Goal: Navigation & Orientation: Find specific page/section

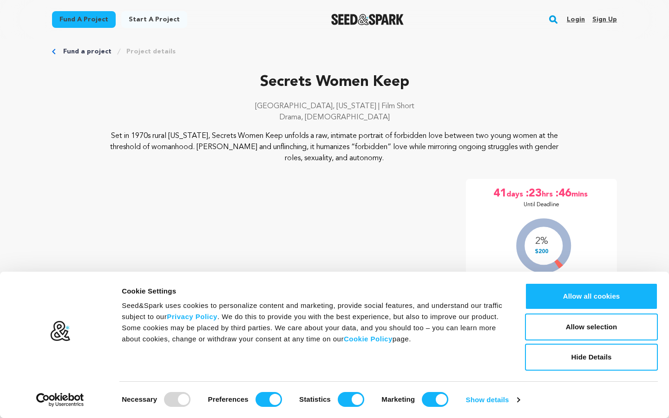
scroll to position [11, 0]
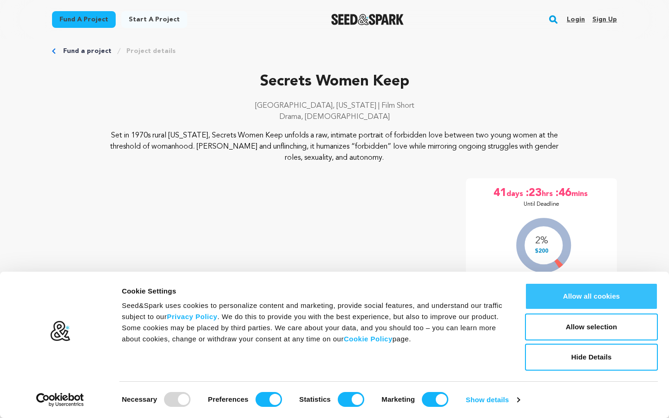
click at [559, 297] on button "Allow all cookies" at bounding box center [591, 296] width 133 height 27
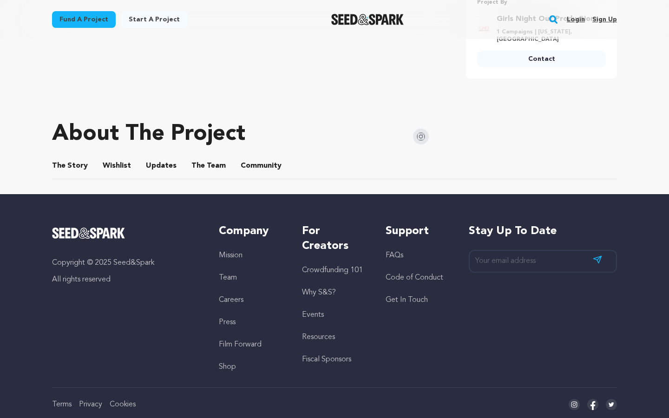
scroll to position [399, 0]
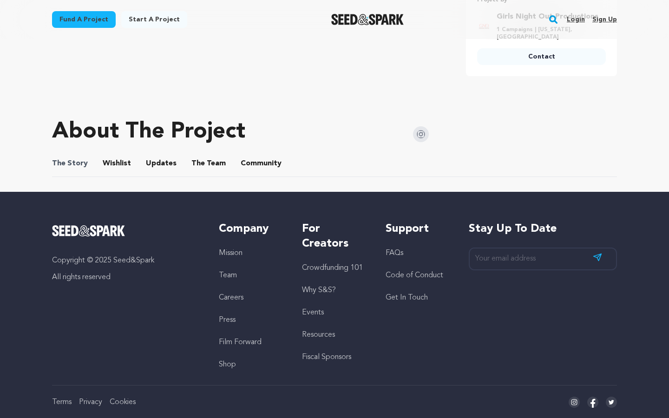
click at [54, 158] on span "The" at bounding box center [58, 163] width 13 height 11
click at [78, 156] on button "The Story" at bounding box center [70, 165] width 22 height 22
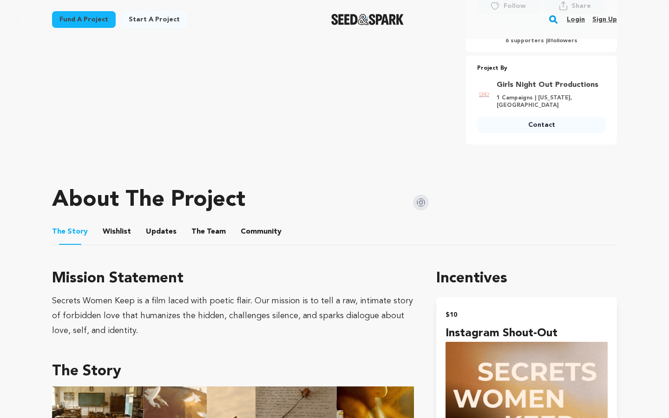
scroll to position [333, 0]
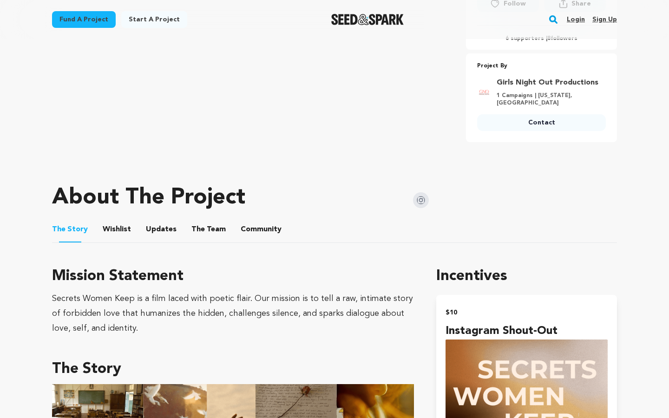
click at [534, 80] on link "Girls Night Out Productions" at bounding box center [549, 82] width 104 height 11
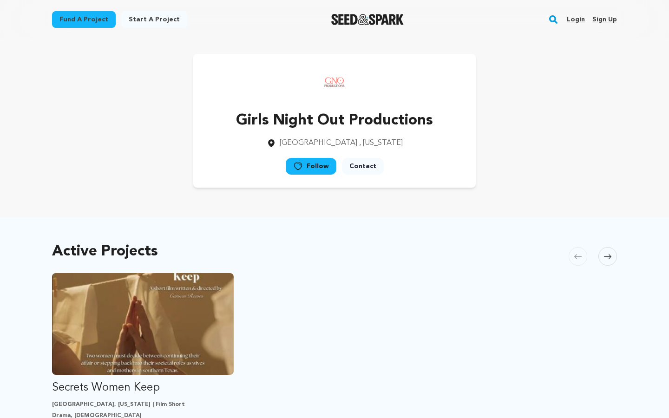
click at [607, 256] on icon at bounding box center [607, 256] width 7 height 7
click at [295, 124] on p "Girls Night Out Productions" at bounding box center [334, 121] width 197 height 22
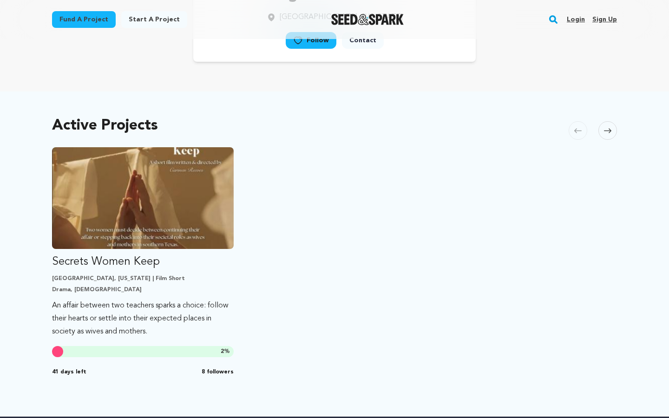
scroll to position [370, 0]
